Goal: Book appointment/travel/reservation

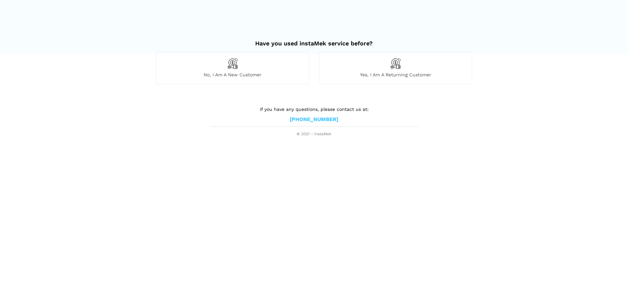
click at [399, 81] on div "Yes, I am a returning customer" at bounding box center [395, 70] width 163 height 37
click at [405, 63] on div "Yes, I am a returning customer" at bounding box center [395, 68] width 153 height 32
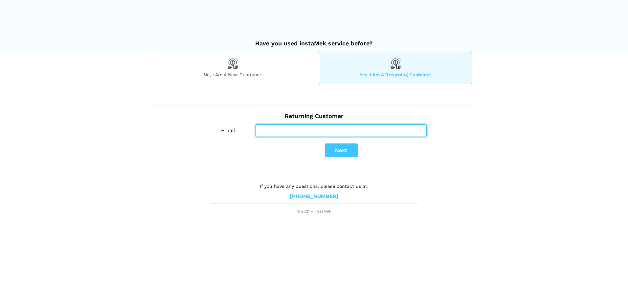
click at [288, 126] on input "Email" at bounding box center [341, 130] width 171 height 12
type input "[EMAIL_ADDRESS][DOMAIN_NAME]"
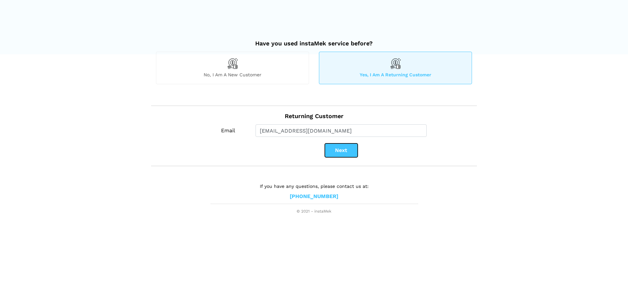
click at [339, 153] on button "Next" at bounding box center [341, 150] width 33 height 14
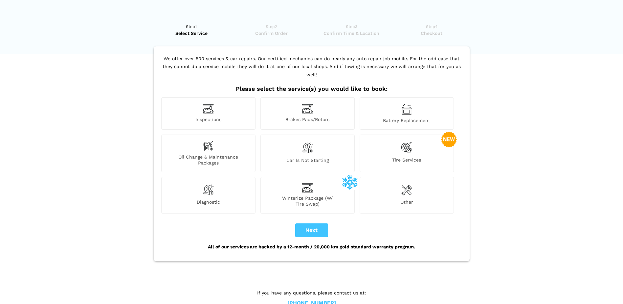
click at [220, 137] on div "Oil Change & Maintenance Packages" at bounding box center [208, 152] width 94 height 37
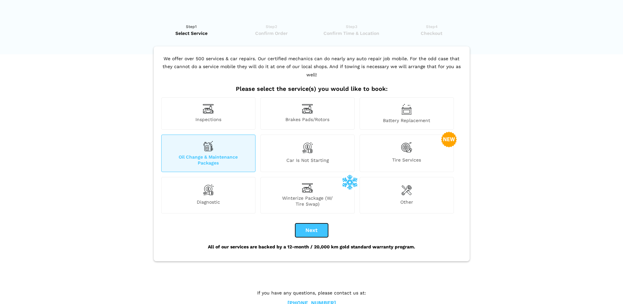
click at [305, 223] on button "Next" at bounding box center [311, 230] width 33 height 14
checkbox input "true"
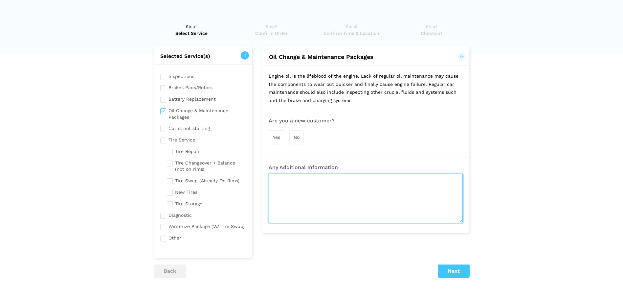
click at [305, 209] on textarea at bounding box center [366, 197] width 194 height 49
paste textarea "• LUBRICATE, CHANGE OIL & FILTER - SERVICE"
type textarea "• LUBRICATE, CHANGE OIL & FILTER - SERVICE"
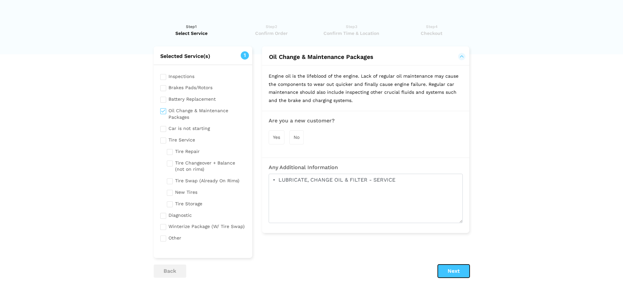
click at [461, 269] on button "Next" at bounding box center [454, 270] width 32 height 13
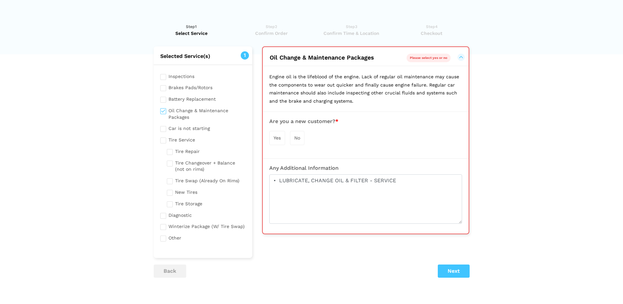
click at [296, 140] on div "No" at bounding box center [297, 138] width 14 height 14
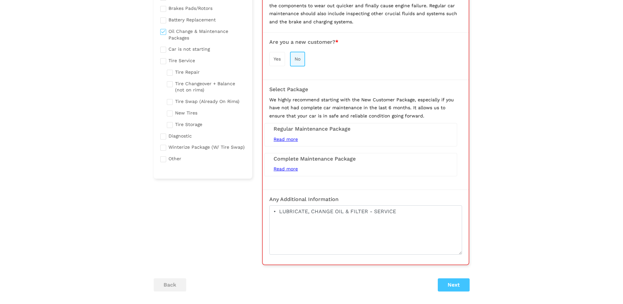
scroll to position [99, 0]
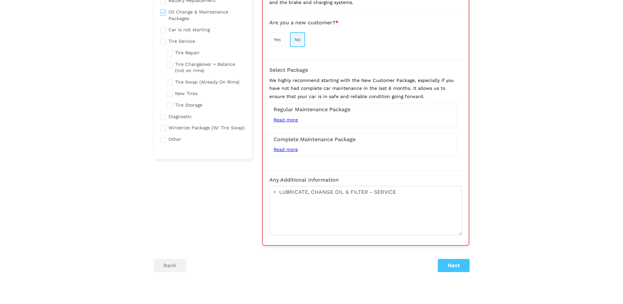
click at [282, 119] on span "Read more" at bounding box center [286, 119] width 24 height 5
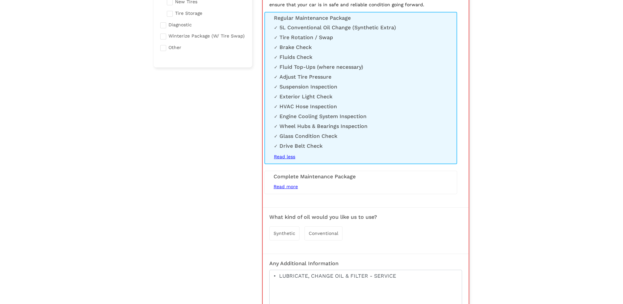
scroll to position [197, 0]
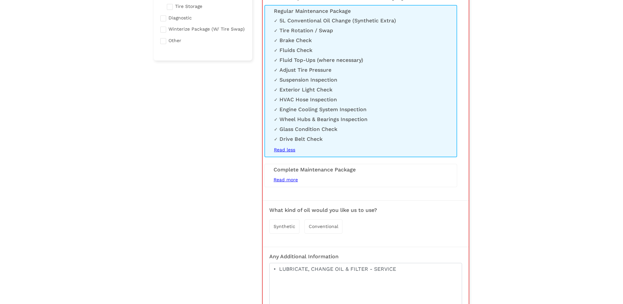
click at [295, 179] on span "Read more" at bounding box center [286, 179] width 24 height 5
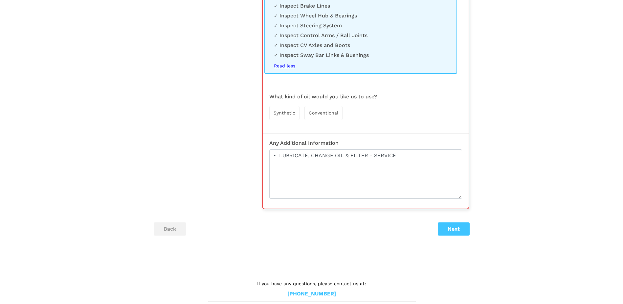
scroll to position [594, 0]
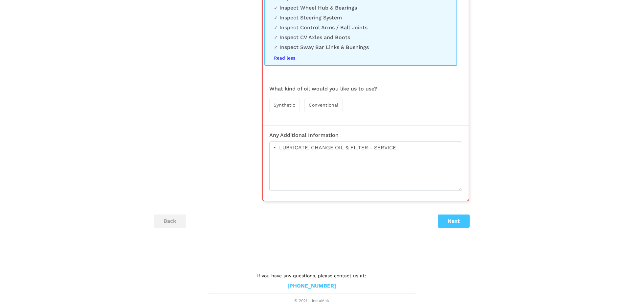
click at [293, 104] on span "Synthetic" at bounding box center [285, 104] width 22 height 5
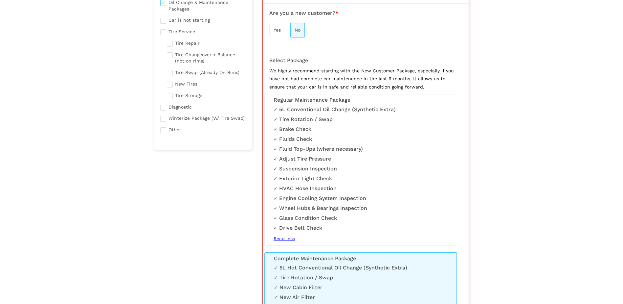
scroll to position [167, 0]
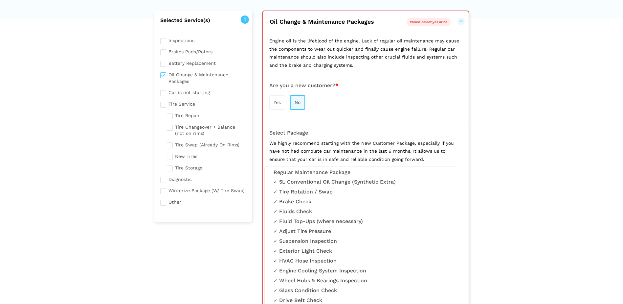
click at [336, 186] on ul "5L Conventional Oil Change (Synthetic Extra) Tire Rotation / Swap Brake Check F…" at bounding box center [361, 242] width 174 height 128
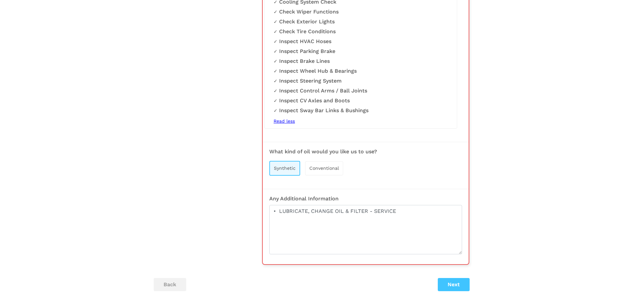
scroll to position [595, 0]
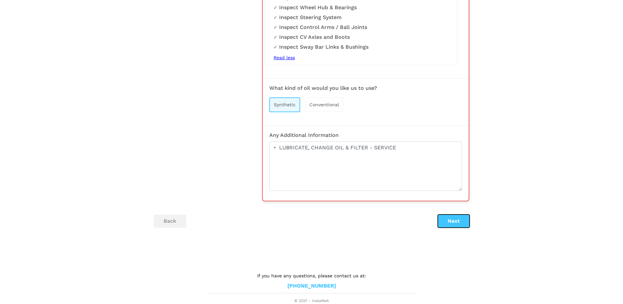
click at [447, 217] on button "Next" at bounding box center [454, 220] width 32 height 13
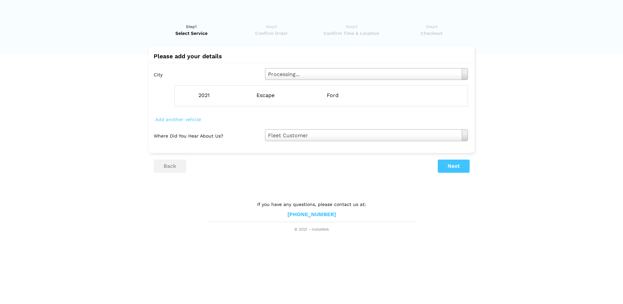
scroll to position [0, 0]
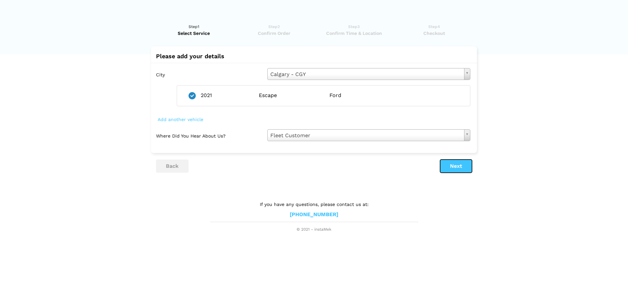
click at [459, 166] on button "Next" at bounding box center [456, 165] width 32 height 13
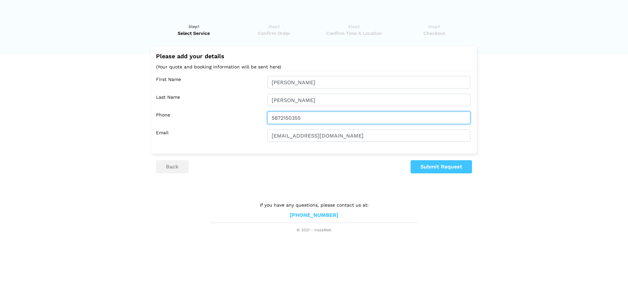
click at [312, 120] on input "5872150355" at bounding box center [368, 117] width 203 height 12
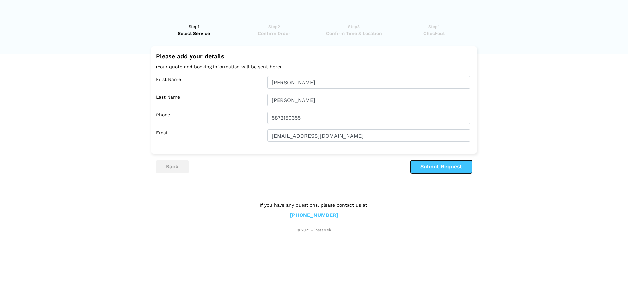
click at [442, 168] on button "Submit Request" at bounding box center [441, 166] width 61 height 13
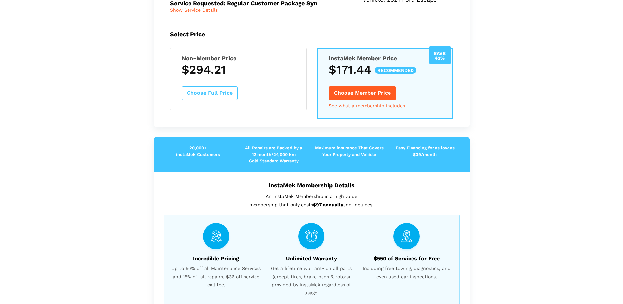
scroll to position [99, 0]
click at [220, 96] on button "Choose Full Price" at bounding box center [210, 93] width 56 height 14
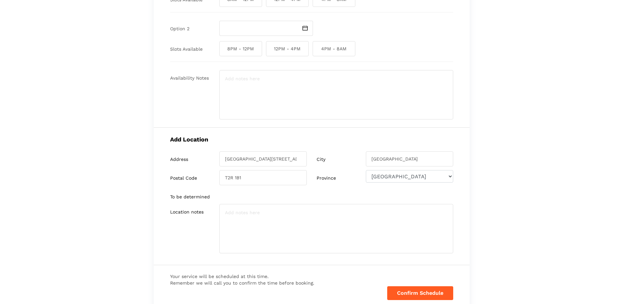
scroll to position [0, 0]
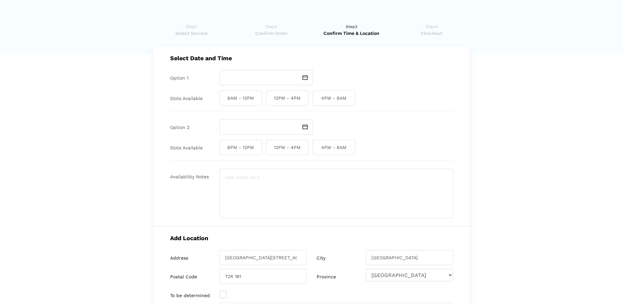
click at [305, 77] on img at bounding box center [305, 77] width 5 height 5
click at [267, 118] on td "5" at bounding box center [266, 114] width 8 height 8
type input "[DATE]"
click at [344, 98] on span "4PM - 8AM" at bounding box center [334, 97] width 43 height 15
click at [317, 98] on input "4PM - 8AM" at bounding box center [315, 97] width 4 height 15
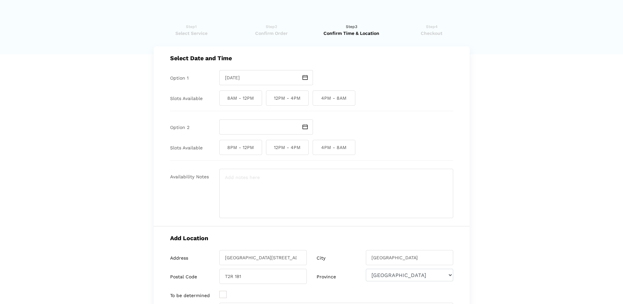
checkbox input "true"
click at [298, 99] on span "12PM - 4PM" at bounding box center [287, 97] width 43 height 15
click at [270, 99] on input "12PM - 4PM" at bounding box center [268, 97] width 4 height 15
checkbox input "true"
click at [246, 99] on span "8AM - 12PM" at bounding box center [240, 97] width 43 height 15
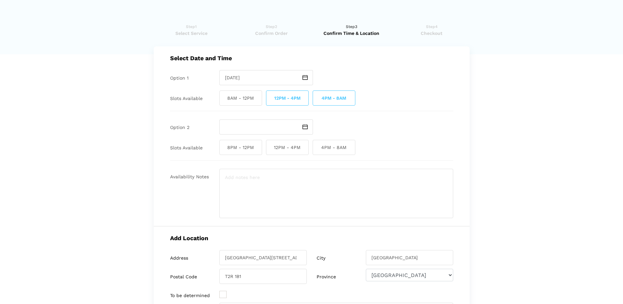
drag, startPoint x: 246, startPoint y: 99, endPoint x: 290, endPoint y: 99, distance: 44.0
click at [290, 99] on span "12PM - 4PM" at bounding box center [287, 97] width 43 height 15
drag, startPoint x: 290, startPoint y: 99, endPoint x: 250, endPoint y: 98, distance: 40.1
click at [250, 98] on span "8AM - 12PM" at bounding box center [240, 97] width 43 height 15
click at [224, 98] on input "8AM - 12PM" at bounding box center [221, 97] width 4 height 15
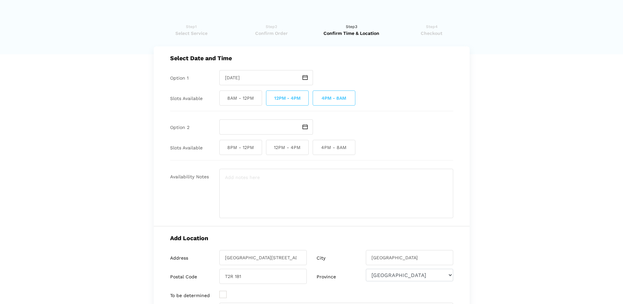
checkbox input "true"
drag, startPoint x: 296, startPoint y: 98, endPoint x: 307, endPoint y: 99, distance: 11.6
click at [296, 98] on span "12PM - 4PM" at bounding box center [287, 97] width 43 height 15
click at [270, 98] on input "12PM - 4PM" at bounding box center [268, 97] width 4 height 15
checkbox input "false"
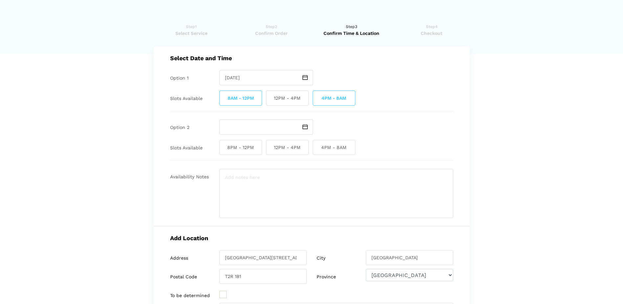
click at [342, 98] on span "4PM - 8AM" at bounding box center [334, 97] width 43 height 15
click at [317, 98] on input "4PM - 8AM" at bounding box center [315, 97] width 4 height 15
checkbox input "false"
click at [249, 101] on span "8AM - 12PM" at bounding box center [240, 97] width 43 height 15
click at [224, 101] on input "8AM - 12PM" at bounding box center [221, 97] width 4 height 15
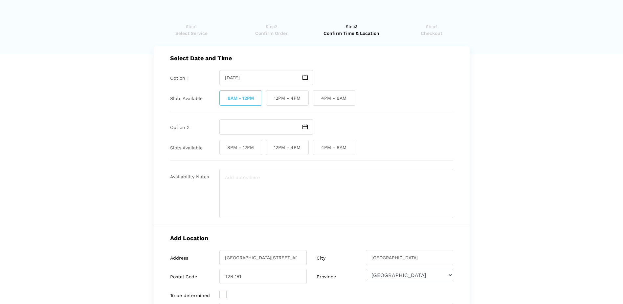
checkbox input "false"
click at [302, 96] on span "12PM - 4PM" at bounding box center [287, 97] width 43 height 15
click at [270, 96] on input "12PM - 4PM" at bounding box center [268, 97] width 4 height 15
checkbox input "true"
click at [347, 93] on span "4PM - 8AM" at bounding box center [334, 97] width 43 height 15
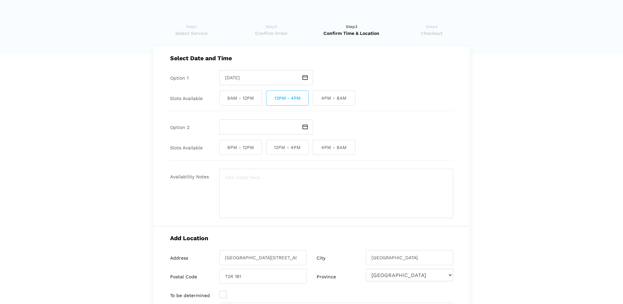
click at [317, 93] on input "4PM - 8AM" at bounding box center [315, 97] width 4 height 15
checkbox input "true"
click at [308, 126] on span at bounding box center [305, 126] width 15 height 15
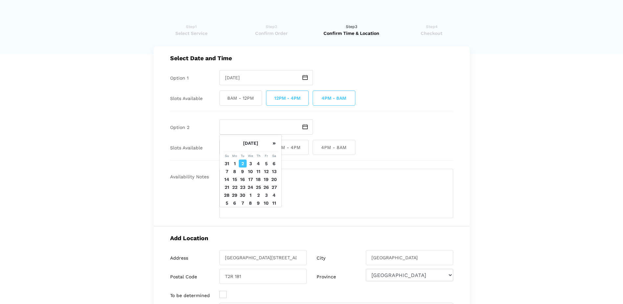
click at [236, 175] on td "8" at bounding box center [235, 171] width 8 height 8
type input "[DATE]"
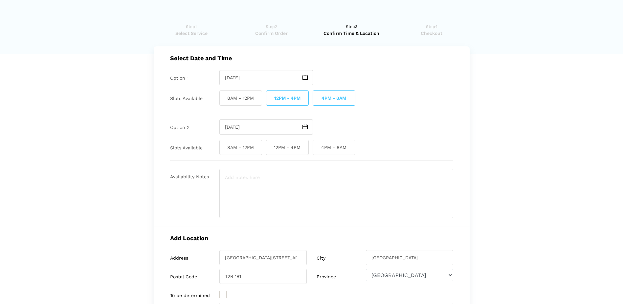
click at [295, 150] on span "12PM - 4PM" at bounding box center [287, 147] width 43 height 15
click at [270, 150] on input "12PM - 4PM" at bounding box center [268, 147] width 4 height 15
checkbox input "true"
click at [287, 201] on textarea at bounding box center [336, 193] width 234 height 49
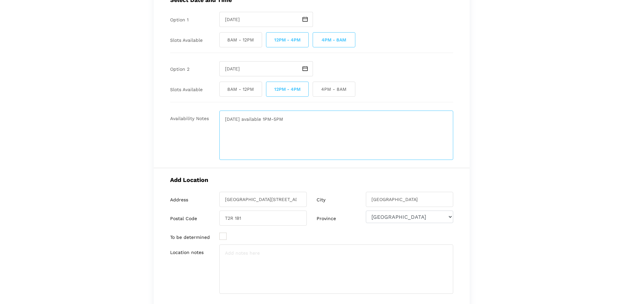
scroll to position [33, 0]
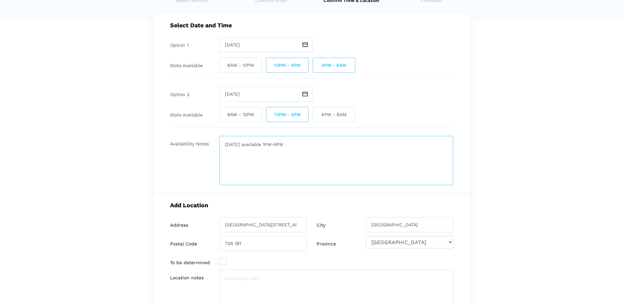
type textarea "[DATE] available 1PM-5PM"
click at [328, 113] on span "4PM - 8AM" at bounding box center [334, 114] width 43 height 15
click at [317, 113] on input "4PM - 8AM" at bounding box center [315, 114] width 4 height 15
checkbox input "true"
click at [246, 160] on textarea "[DATE] available 1PM-5PM" at bounding box center [336, 160] width 234 height 49
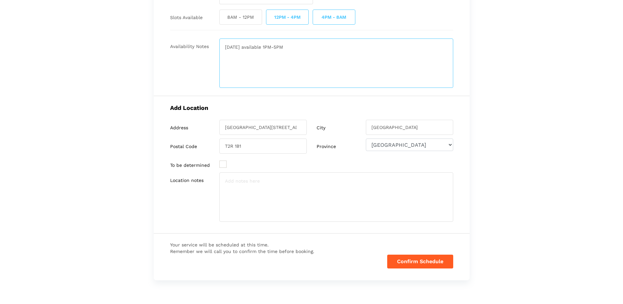
scroll to position [131, 0]
click at [267, 203] on textarea at bounding box center [336, 195] width 234 height 49
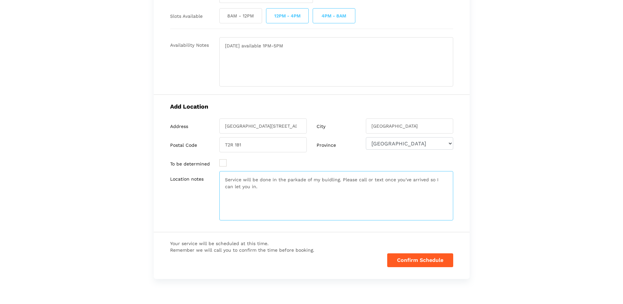
drag, startPoint x: 427, startPoint y: 179, endPoint x: 591, endPoint y: 197, distance: 165.2
click at [428, 179] on textarea "Service will be done in the parkade of my buidling. Please call or text once yo…" at bounding box center [336, 195] width 234 height 49
click at [259, 187] on textarea "Service will be done in the parkade of my buidling. Please call or text once yo…" at bounding box center [336, 195] width 234 height 49
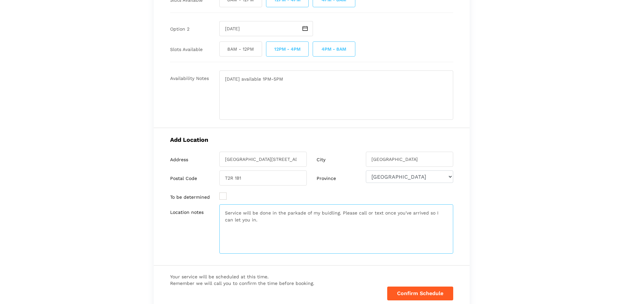
scroll to position [166, 0]
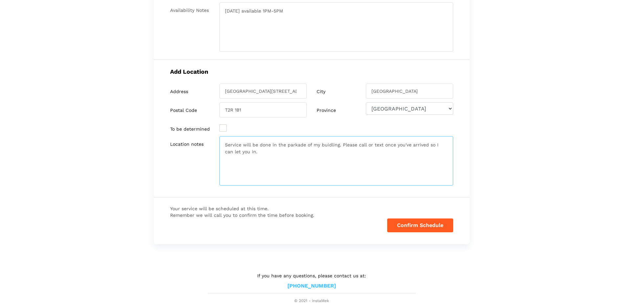
type textarea "Service will be done in the parkade of my buidling. Please call or text once yo…"
click at [433, 223] on button "Confirm Schedule" at bounding box center [420, 225] width 66 height 14
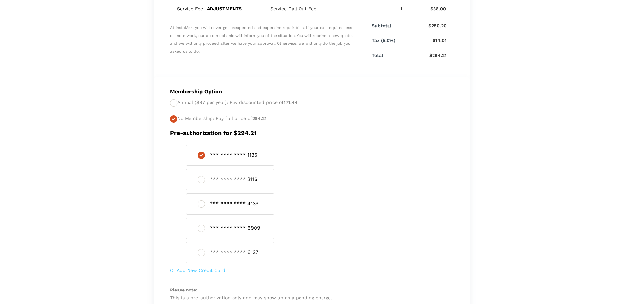
scroll to position [265, 0]
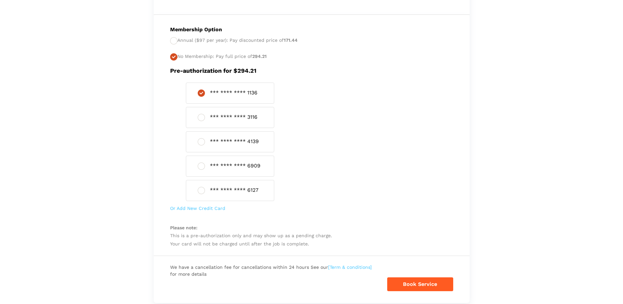
click at [252, 142] on label "*** **** **** 4139" at bounding box center [234, 141] width 49 height 7
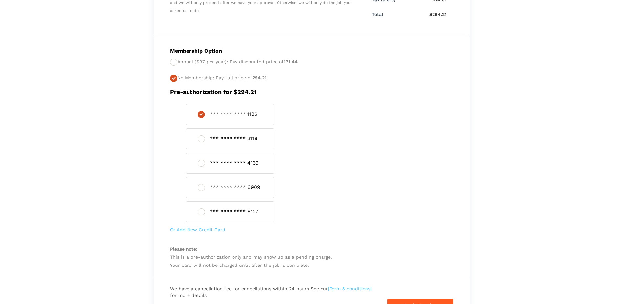
scroll to position [298, 0]
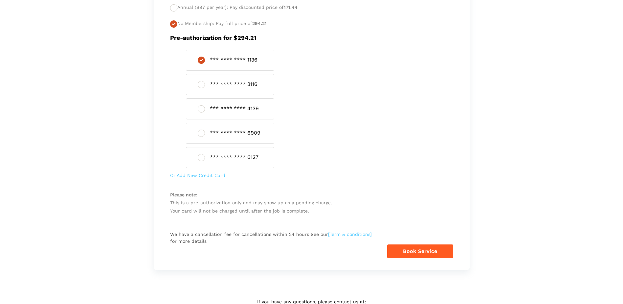
drag, startPoint x: 368, startPoint y: 112, endPoint x: 424, endPoint y: 99, distance: 58.3
click at [368, 112] on div "*** **** **** 1136 *** **** **** 3116 *** **** **** 4139" at bounding box center [311, 116] width 293 height 133
click at [459, 77] on div "Membership Option Annual ($97 per year): Pay discounted price of 171.44 No Memb…" at bounding box center [312, 102] width 316 height 241
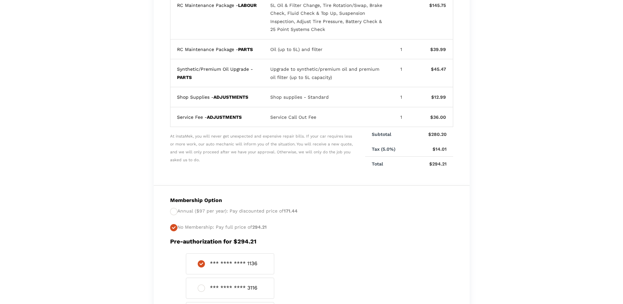
scroll to position [0, 0]
